Goal: Task Accomplishment & Management: Manage account settings

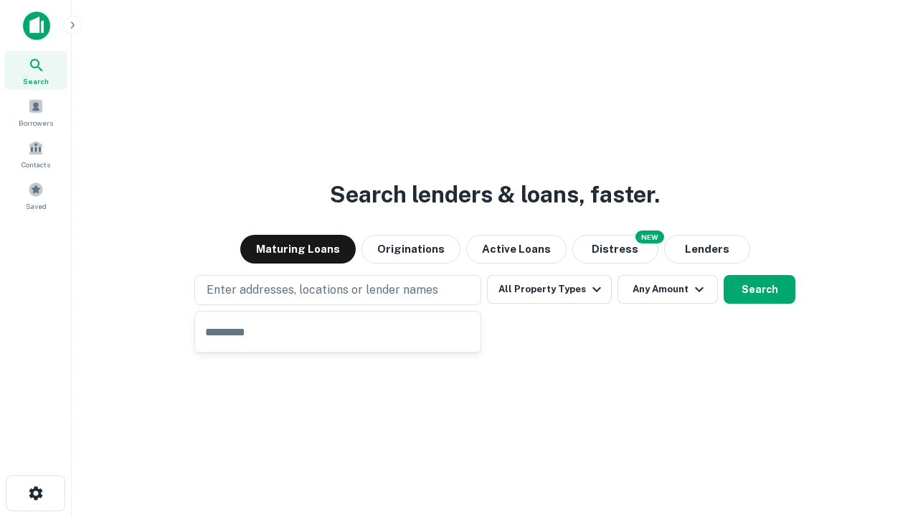
type input "**********"
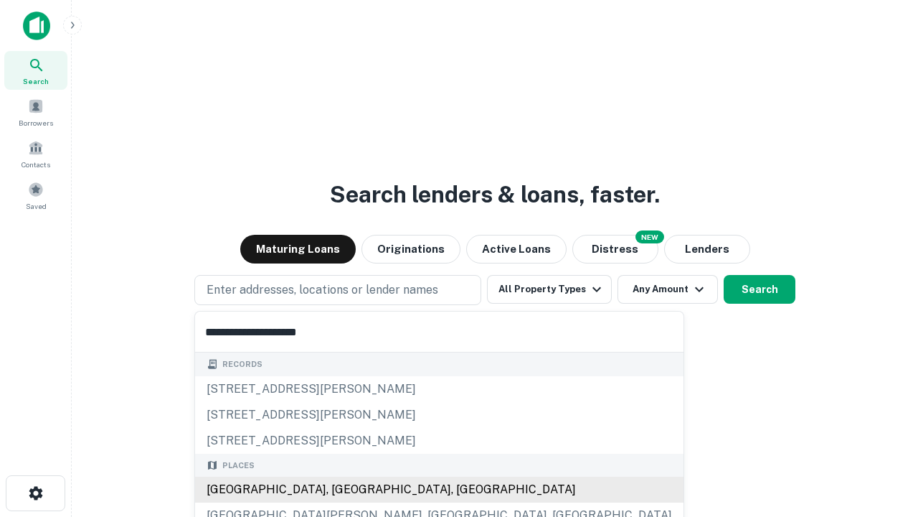
click at [343, 489] on div "[GEOGRAPHIC_DATA], [GEOGRAPHIC_DATA], [GEOGRAPHIC_DATA]" at bounding box center [439, 489] width 489 height 26
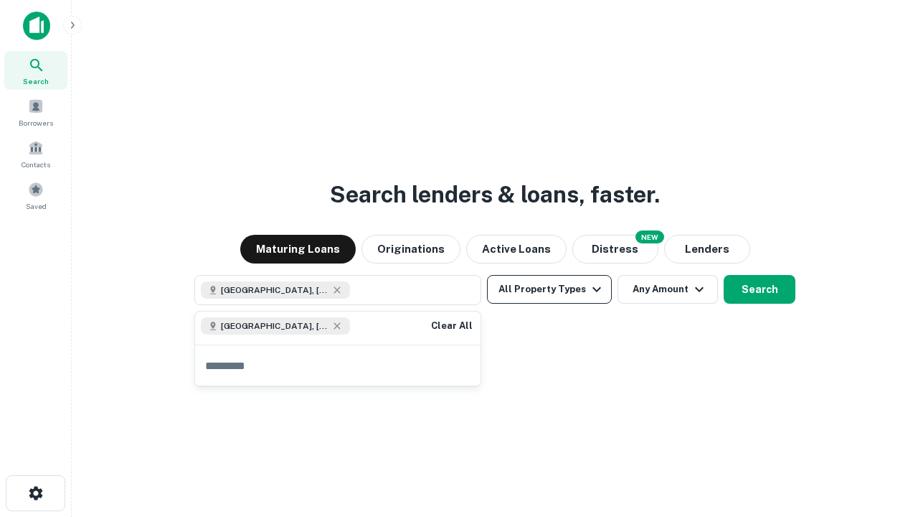
click at [550, 289] on button "All Property Types" at bounding box center [549, 289] width 125 height 29
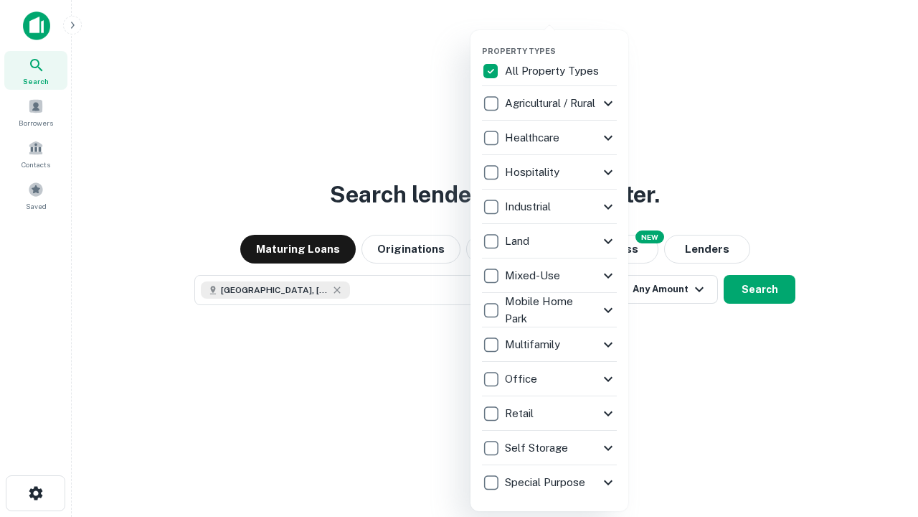
click at [561, 42] on button "button" at bounding box center [561, 42] width 158 height 1
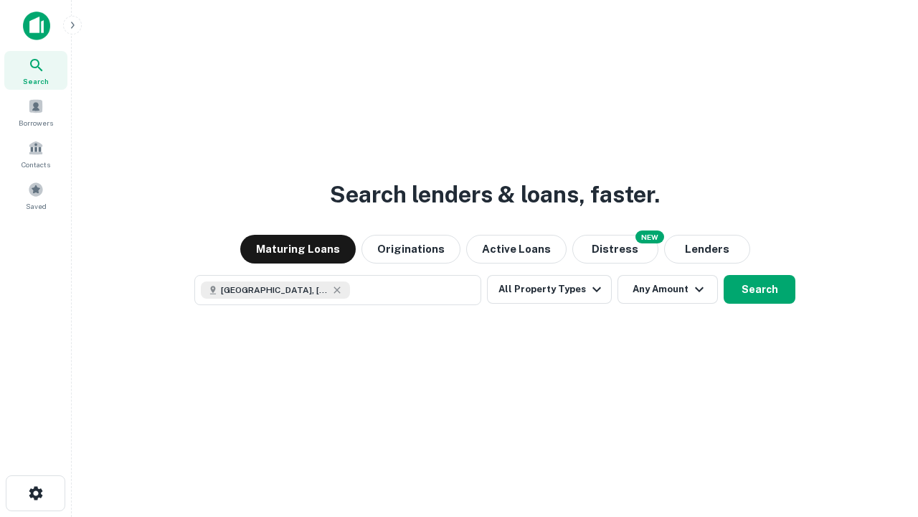
scroll to position [23, 0]
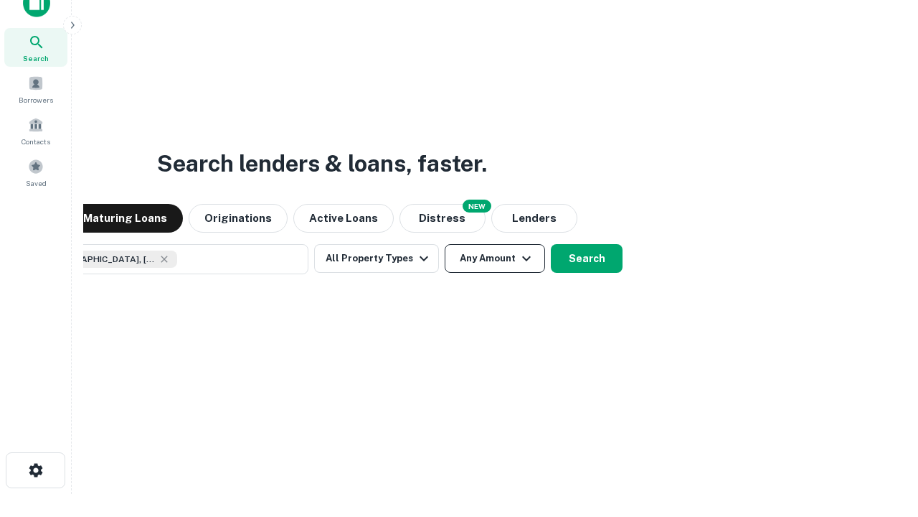
click at [445, 244] on button "Any Amount" at bounding box center [495, 258] width 100 height 29
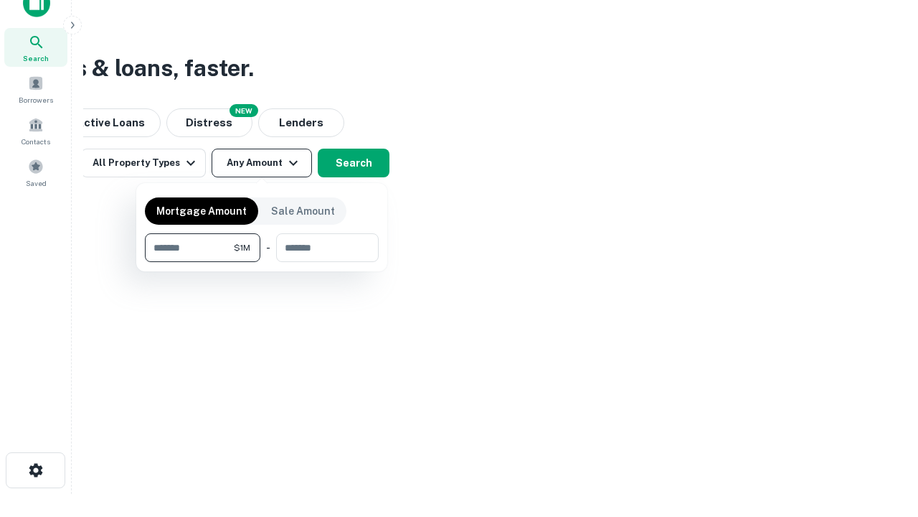
type input "*******"
click at [262, 262] on button "button" at bounding box center [262, 262] width 234 height 1
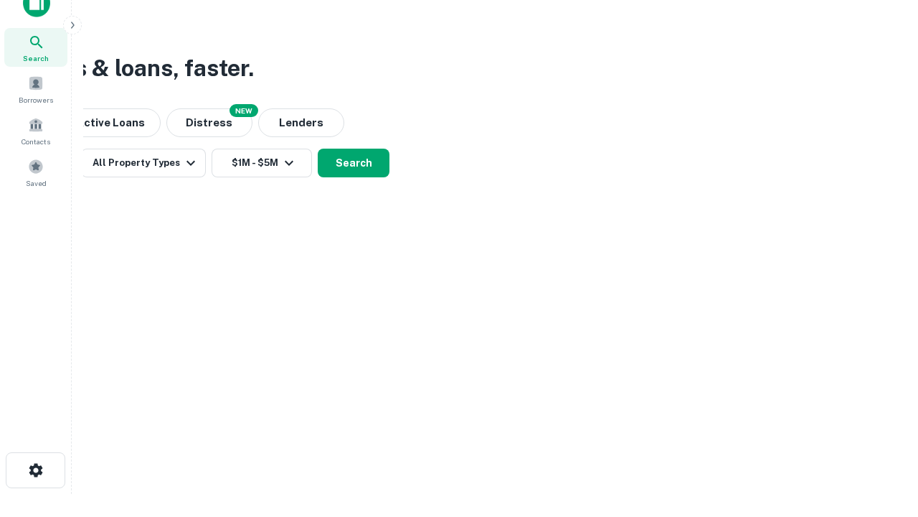
scroll to position [8, 265]
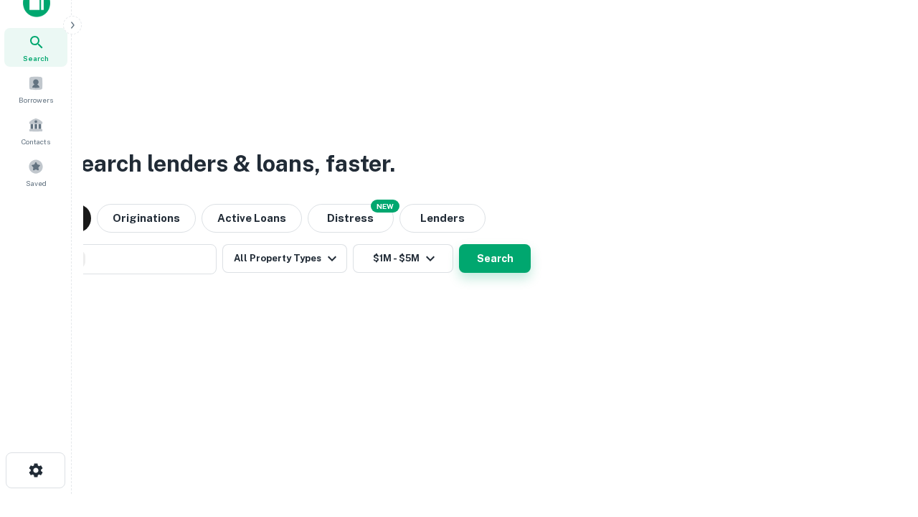
click at [459, 244] on button "Search" at bounding box center [495, 258] width 72 height 29
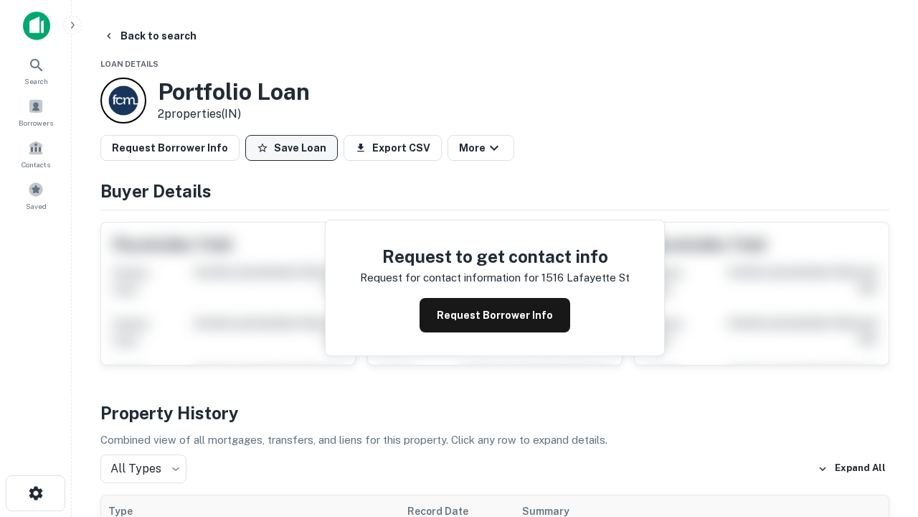
click at [291, 148] on button "Save Loan" at bounding box center [291, 148] width 93 height 26
click at [295, 148] on button "Loan Saved" at bounding box center [294, 148] width 99 height 26
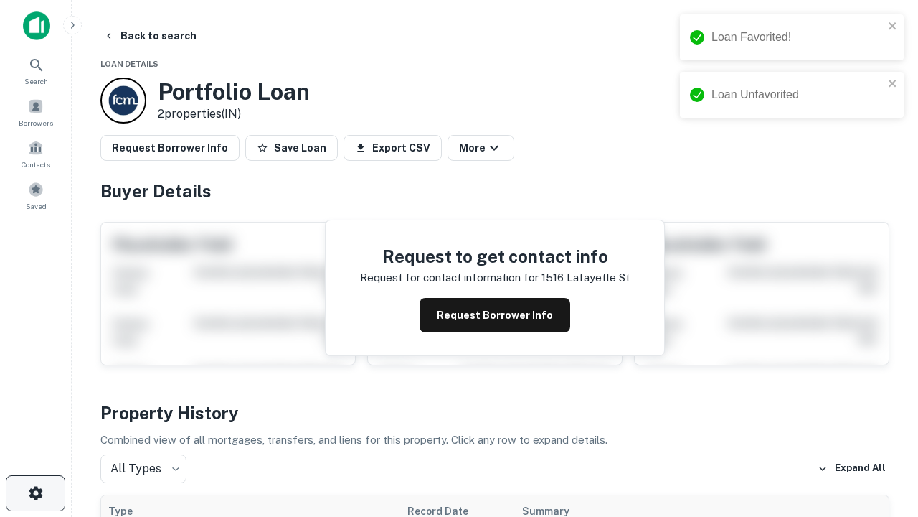
click at [35, 493] on icon "button" at bounding box center [35, 492] width 17 height 17
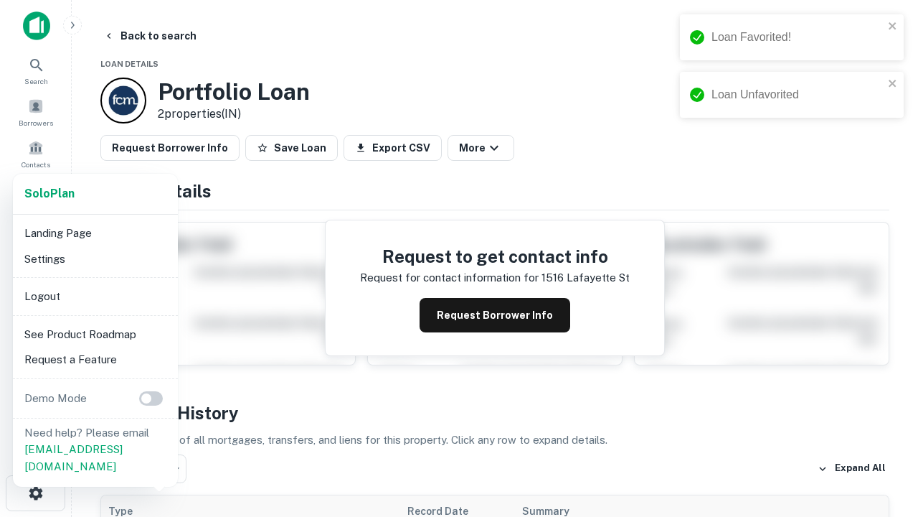
click at [95, 296] on li "Logout" at bounding box center [96, 296] width 154 height 26
